Goal: Find specific page/section: Find specific page/section

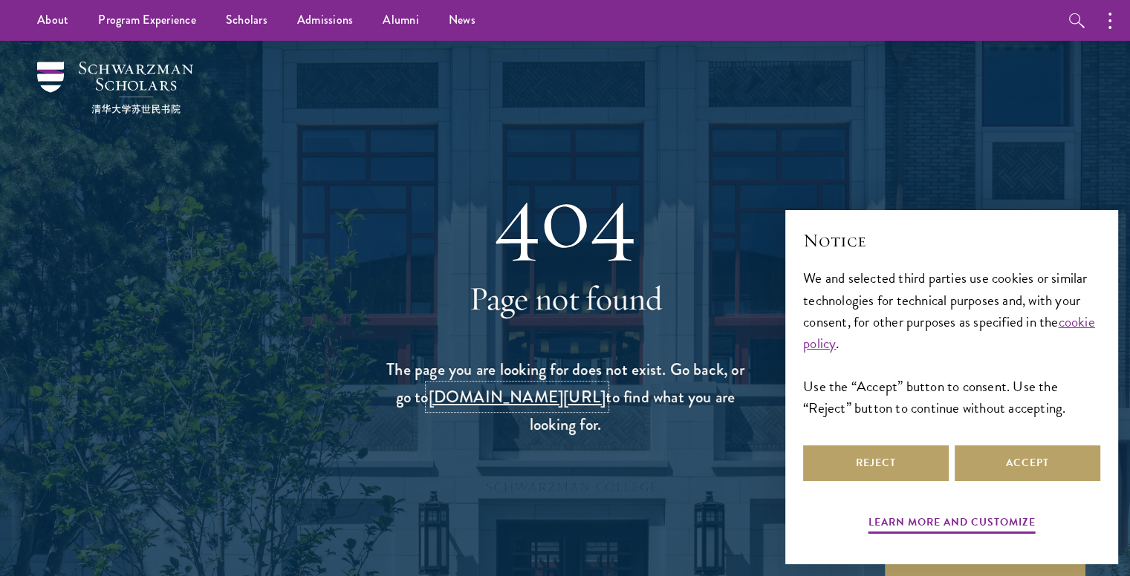
click at [500, 398] on link "schwarzmanscholars.org/search" at bounding box center [517, 397] width 178 height 25
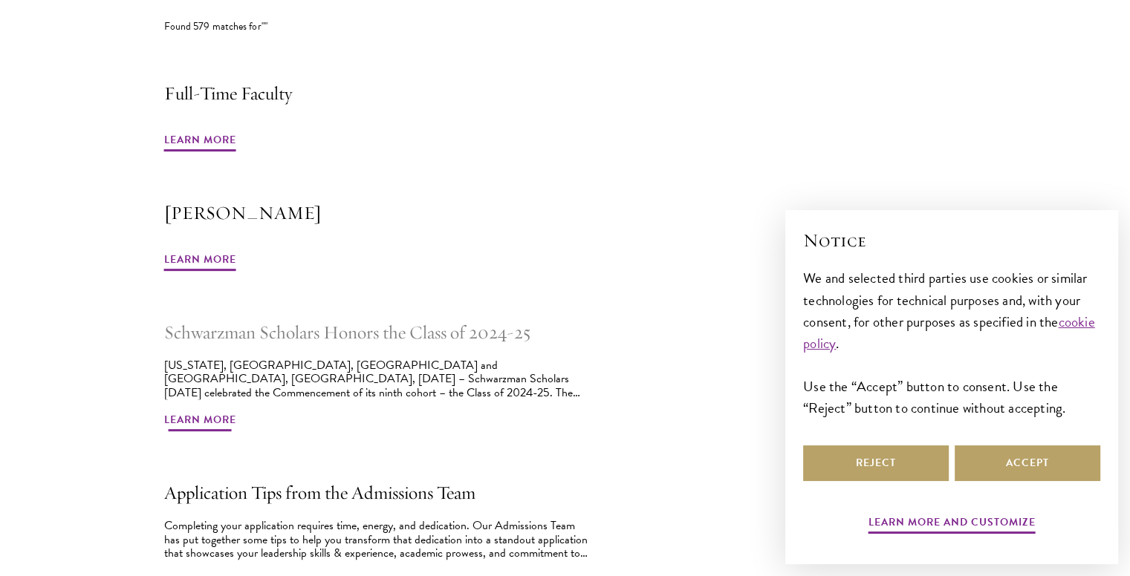
scroll to position [520, 0]
click at [184, 97] on h2 "Full-Time Faculty" at bounding box center [377, 93] width 427 height 30
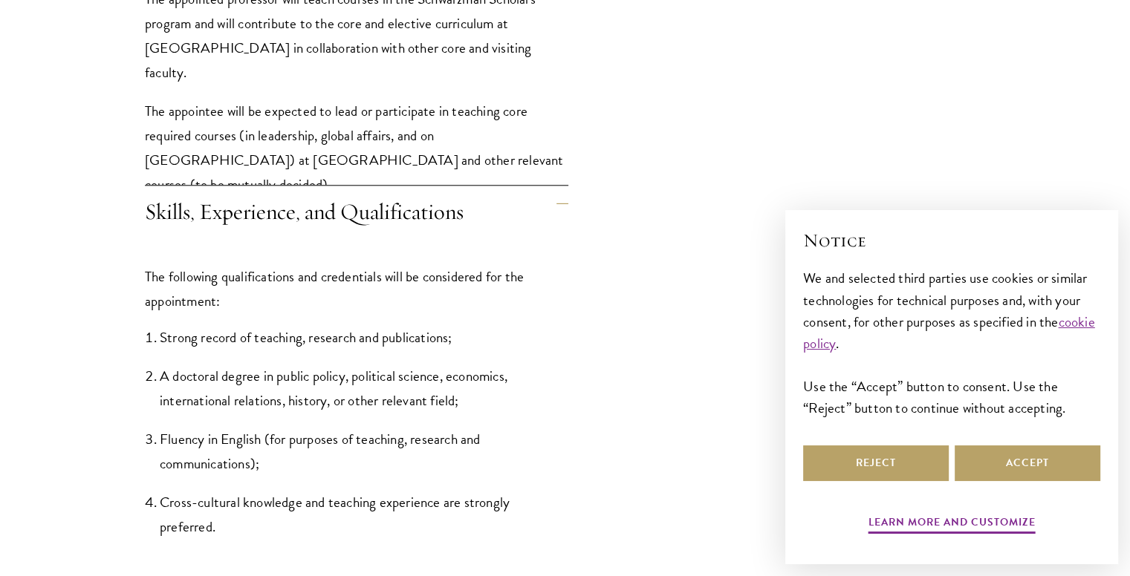
scroll to position [1708, 0]
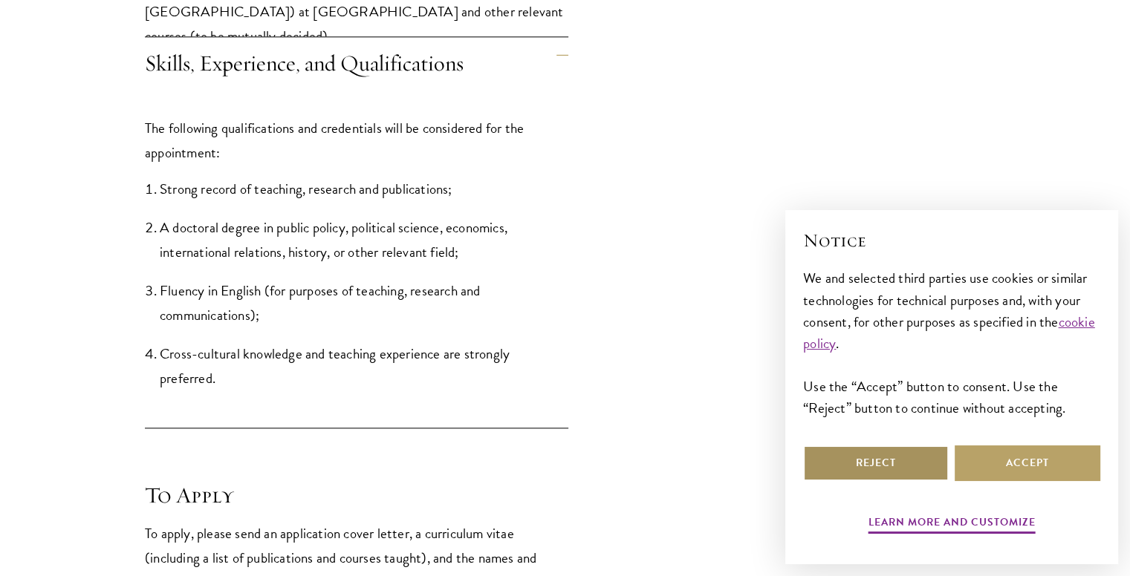
click at [868, 466] on button "Reject" at bounding box center [876, 464] width 146 height 36
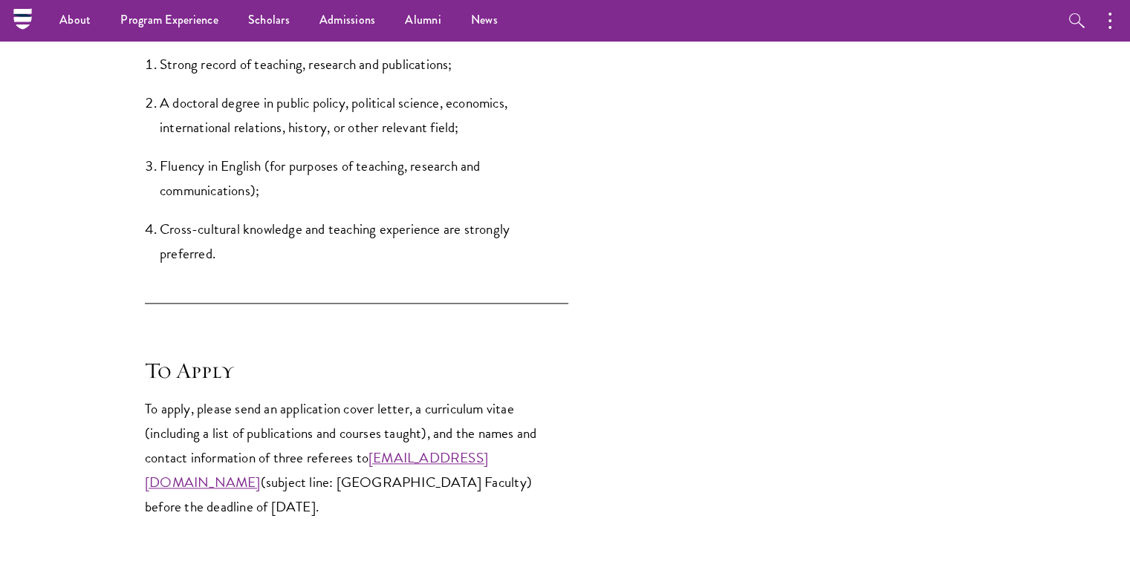
scroll to position [1801, 0]
